Goal: Information Seeking & Learning: Learn about a topic

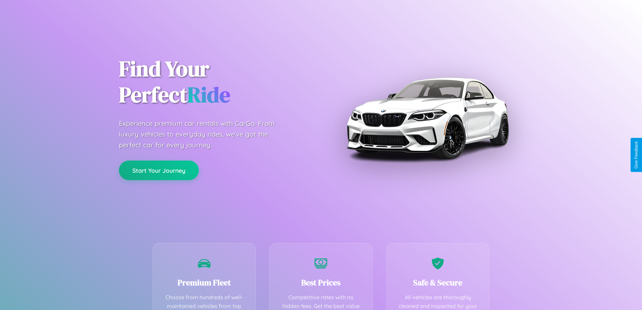
scroll to position [196, 0]
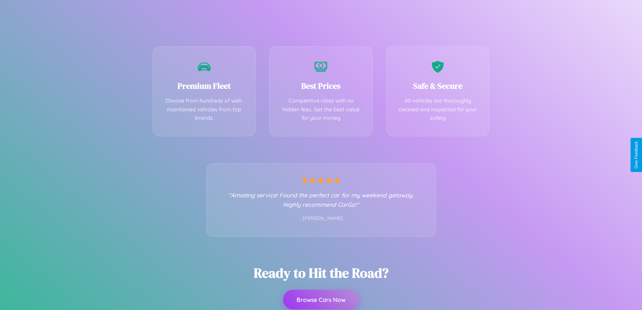
click at [321, 300] on button "Browse Cars Now" at bounding box center [321, 299] width 76 height 20
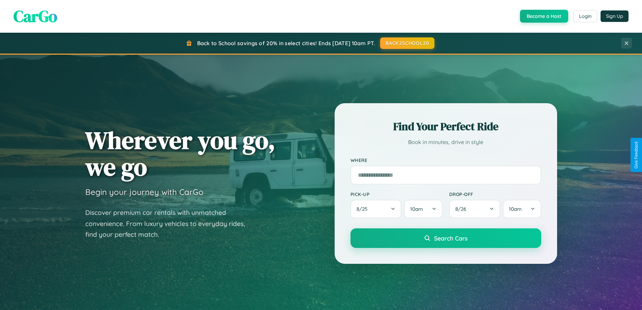
scroll to position [290, 0]
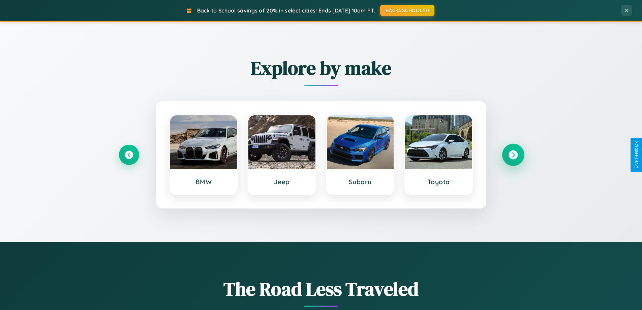
click at [513, 155] on icon at bounding box center [513, 154] width 9 height 9
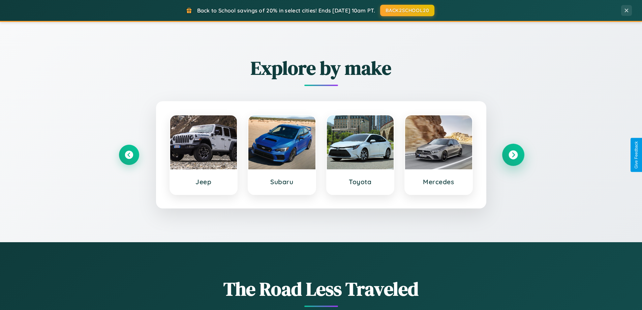
click at [513, 155] on icon at bounding box center [513, 154] width 9 height 9
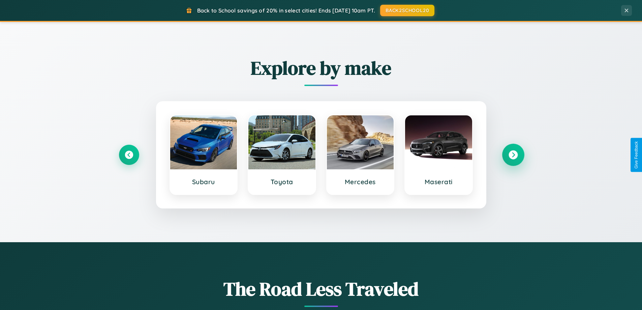
click at [513, 155] on icon at bounding box center [513, 154] width 9 height 9
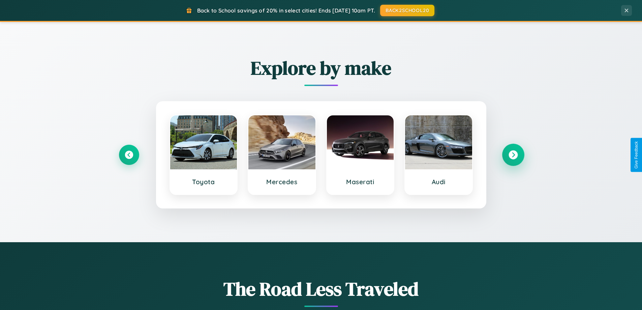
click at [513, 155] on icon at bounding box center [513, 154] width 9 height 9
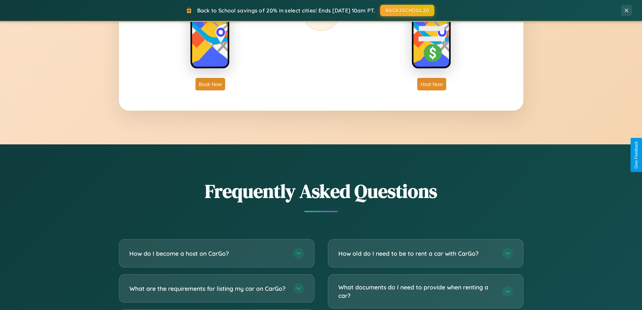
scroll to position [1297, 0]
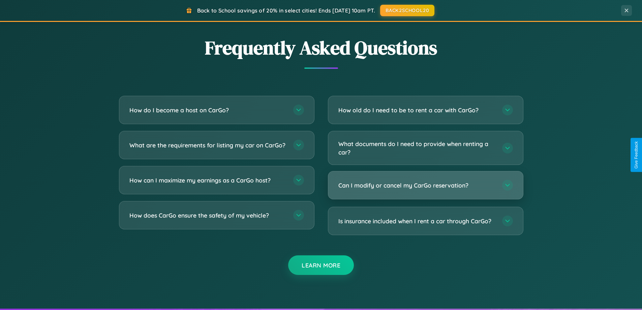
click at [425, 186] on h3 "Can I modify or cancel my CarGo reservation?" at bounding box center [416, 185] width 157 height 8
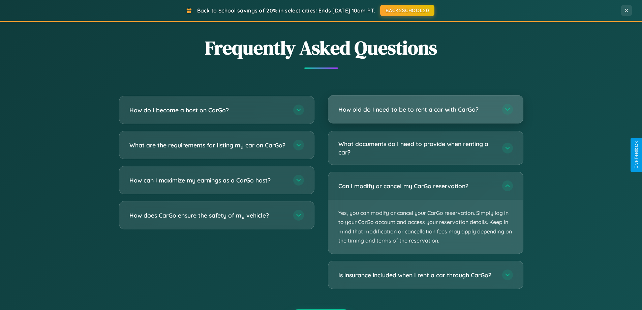
click at [425, 110] on h3 "How old do I need to be to rent a car with CarGo?" at bounding box center [416, 109] width 157 height 8
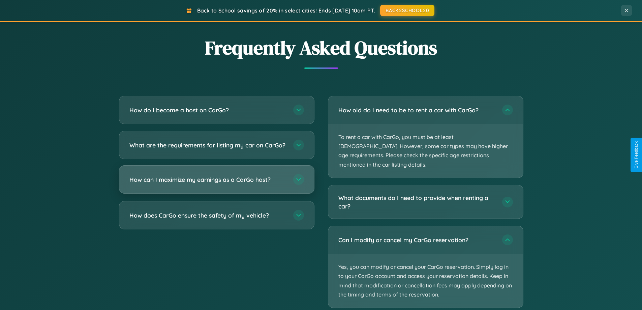
click at [216, 184] on h3 "How can I maximize my earnings as a CarGo host?" at bounding box center [207, 179] width 157 height 8
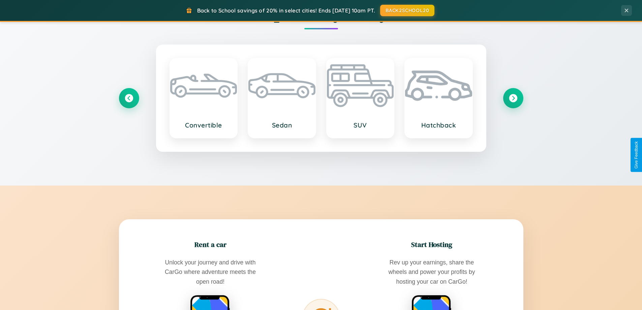
scroll to position [464, 0]
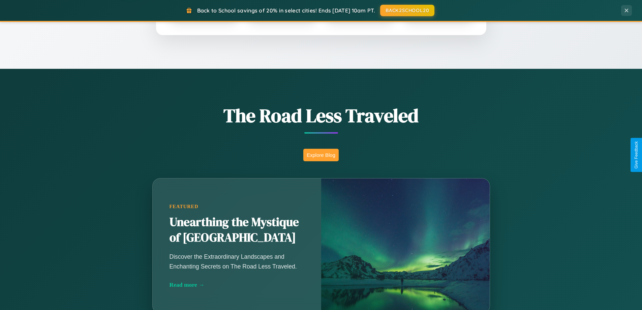
click at [321, 155] on button "Explore Blog" at bounding box center [320, 155] width 35 height 12
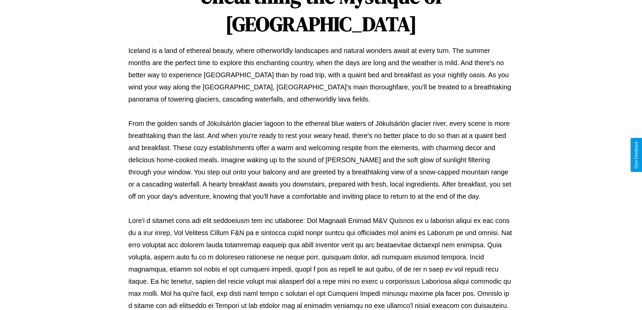
scroll to position [218, 0]
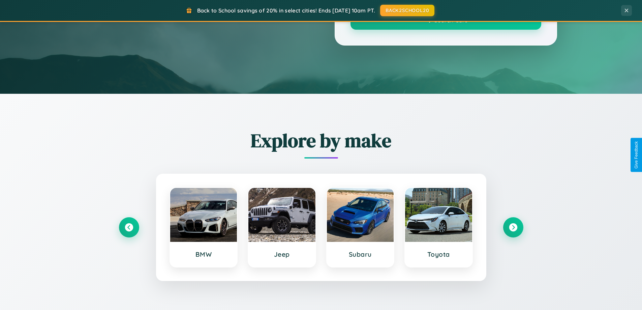
scroll to position [464, 0]
